Goal: Task Accomplishment & Management: Manage account settings

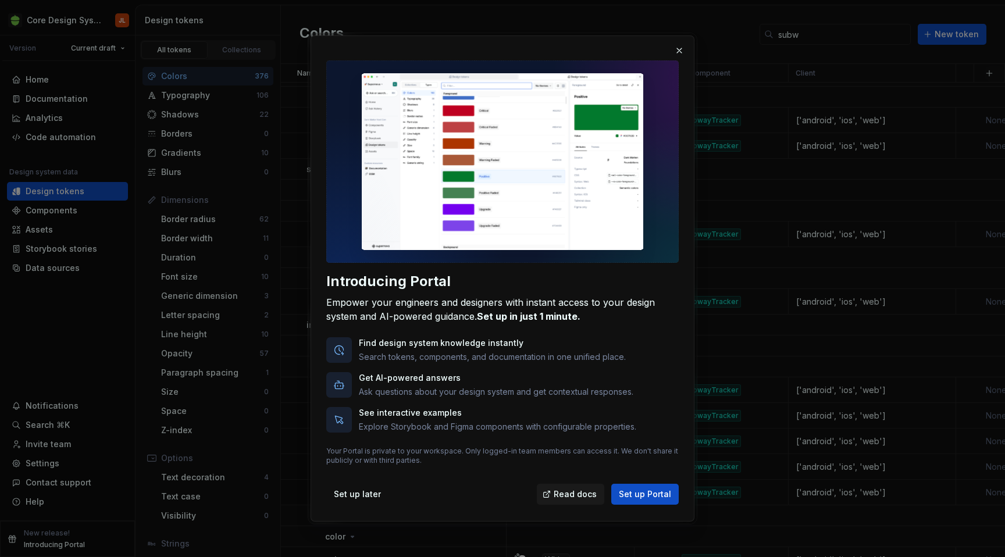
scroll to position [320, 0]
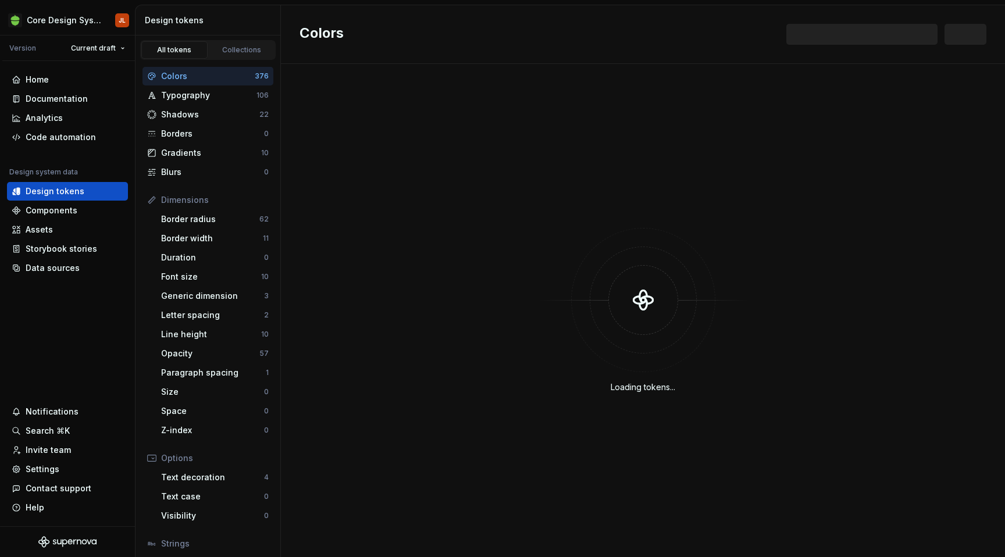
scroll to position [320, 0]
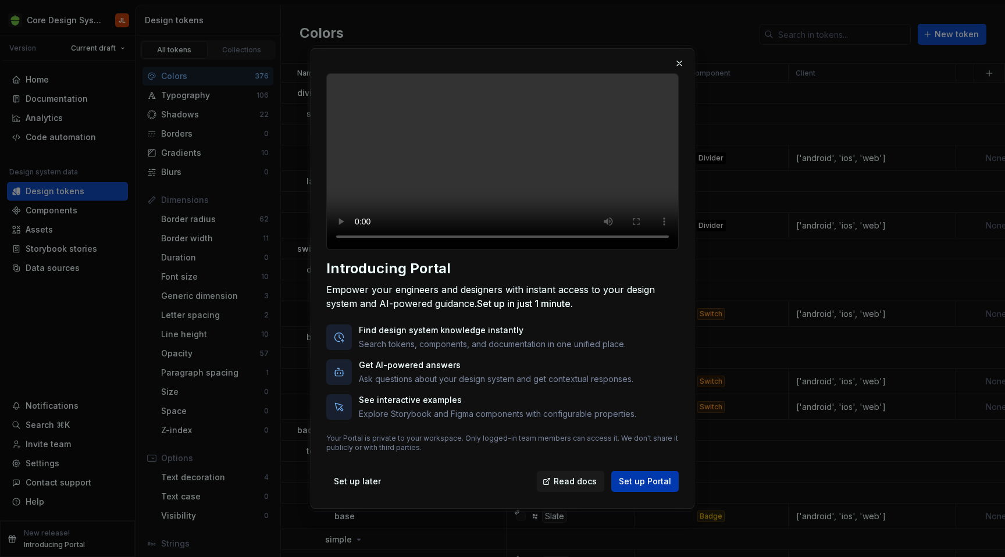
click at [641, 487] on span "Set up Portal" at bounding box center [645, 482] width 52 height 12
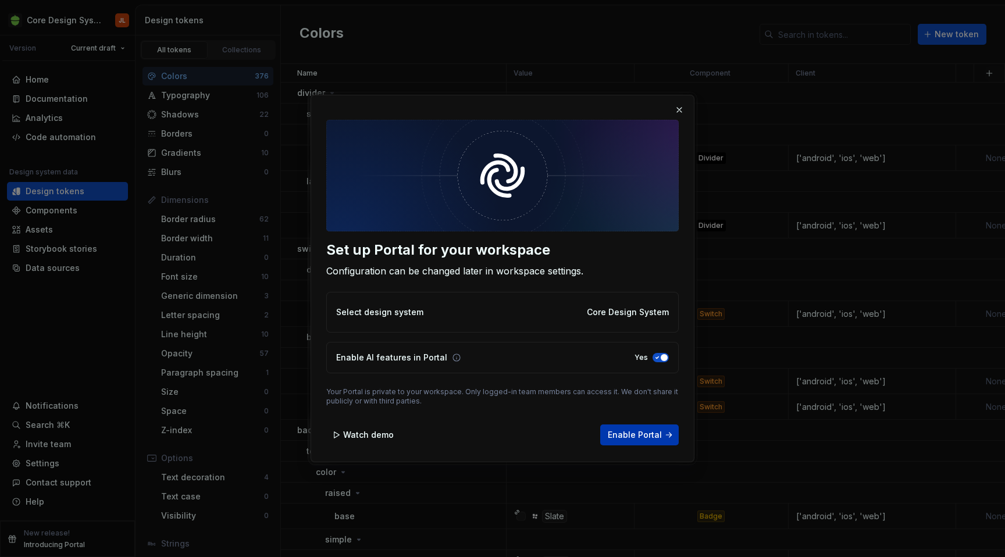
click at [643, 436] on span "Enable Portal" at bounding box center [635, 435] width 54 height 12
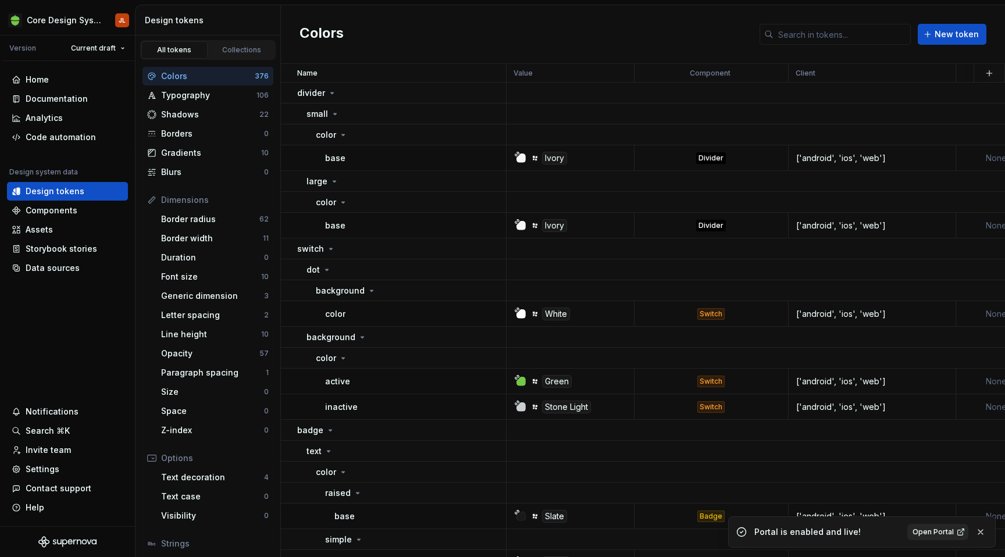
click at [940, 533] on span "Open Portal" at bounding box center [932, 531] width 41 height 9
click at [60, 472] on div "Settings" at bounding box center [68, 469] width 112 height 12
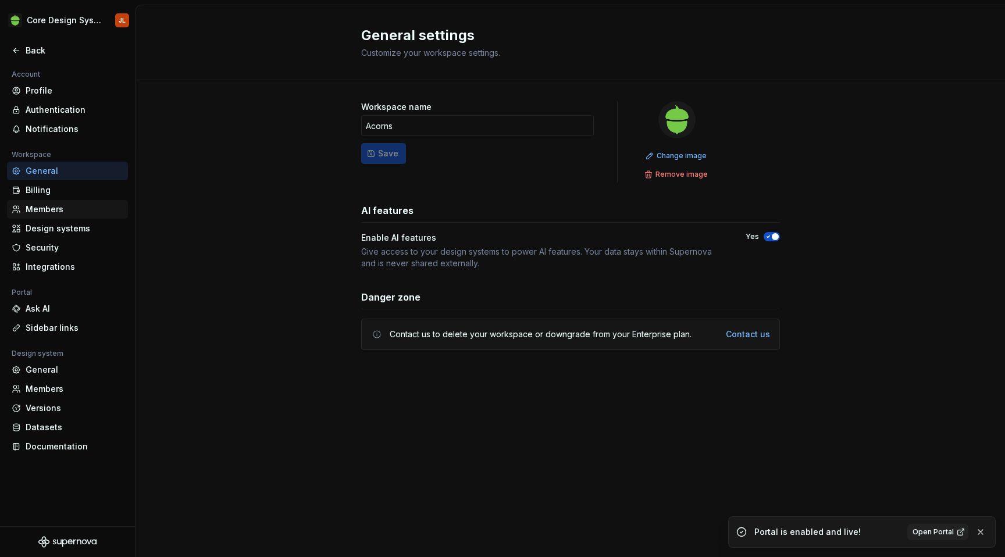
click at [47, 209] on div "Members" at bounding box center [75, 210] width 98 height 12
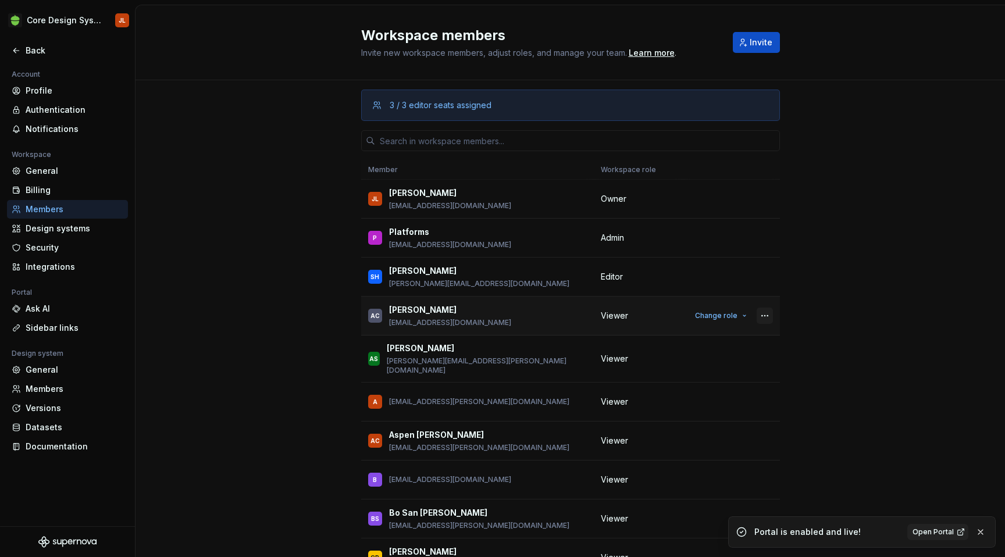
click at [768, 315] on button "button" at bounding box center [765, 316] width 16 height 16
click at [644, 308] on td "Viewer" at bounding box center [638, 316] width 89 height 39
click at [53, 309] on div "Ask AI" at bounding box center [75, 309] width 98 height 12
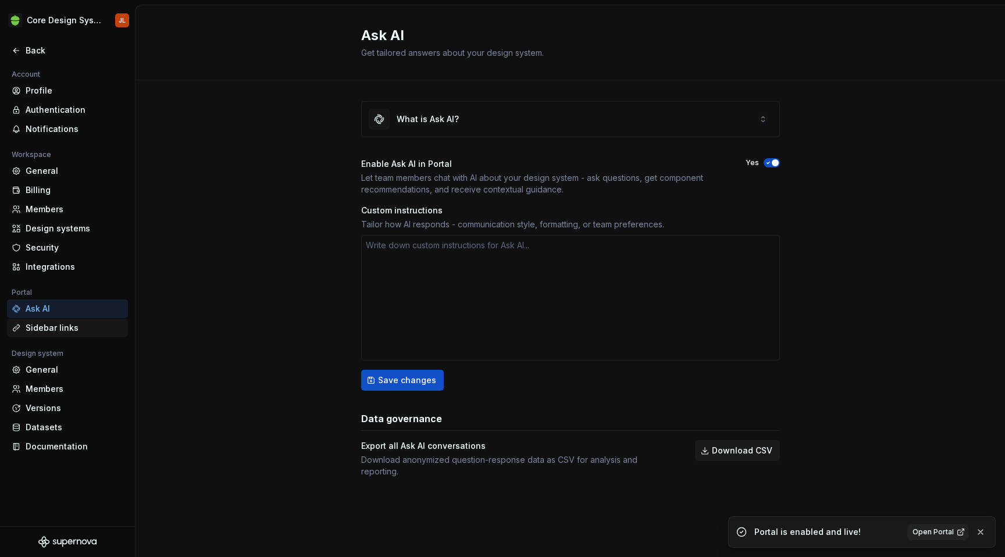
click at [53, 330] on div "Sidebar links" at bounding box center [75, 328] width 98 height 12
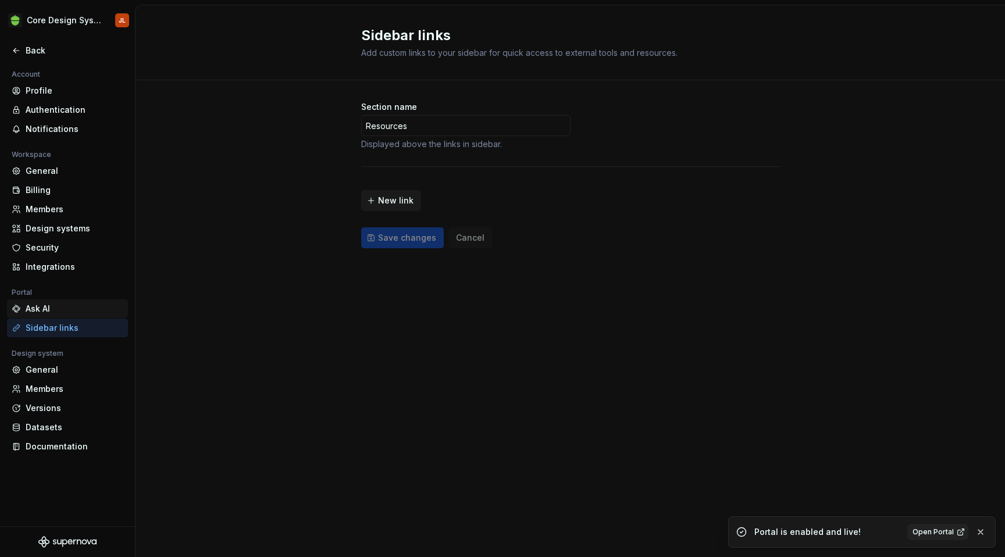
click at [53, 309] on div "Ask AI" at bounding box center [75, 309] width 98 height 12
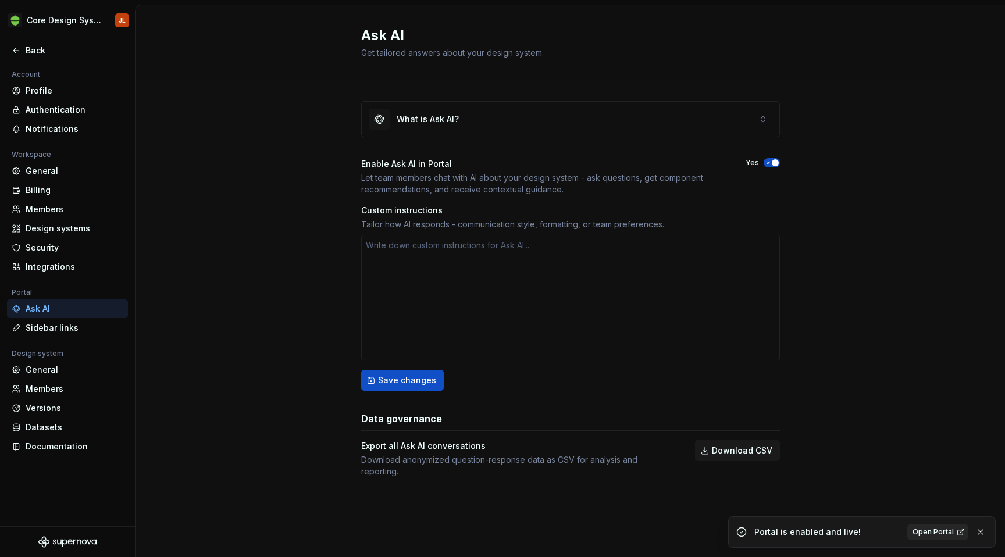
click at [940, 532] on span "Open Portal" at bounding box center [932, 531] width 41 height 9
type textarea "*"
